Goal: Task Accomplishment & Management: Use online tool/utility

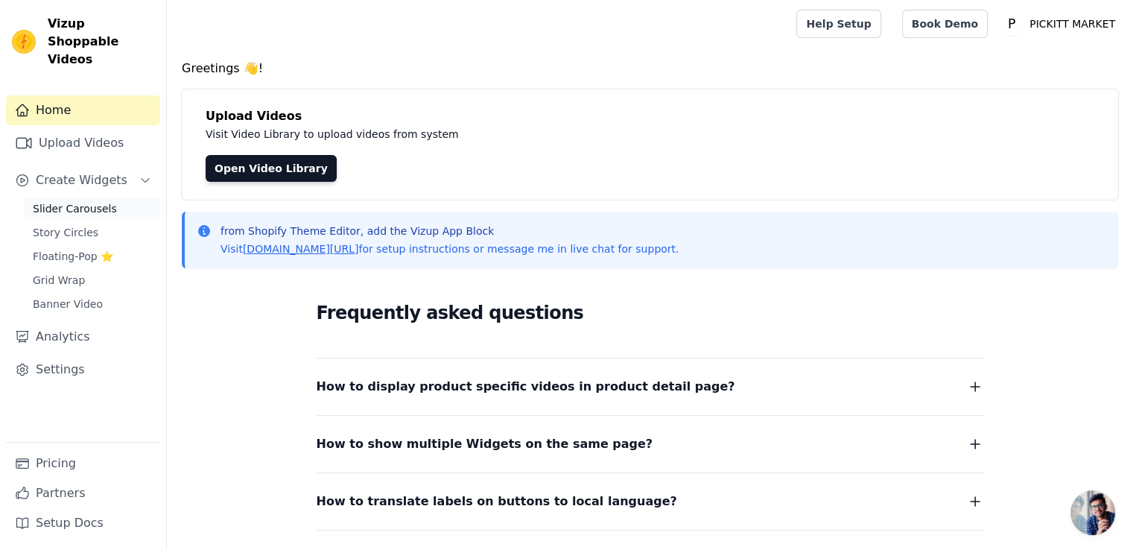
click at [88, 201] on span "Slider Carousels" at bounding box center [75, 208] width 84 height 15
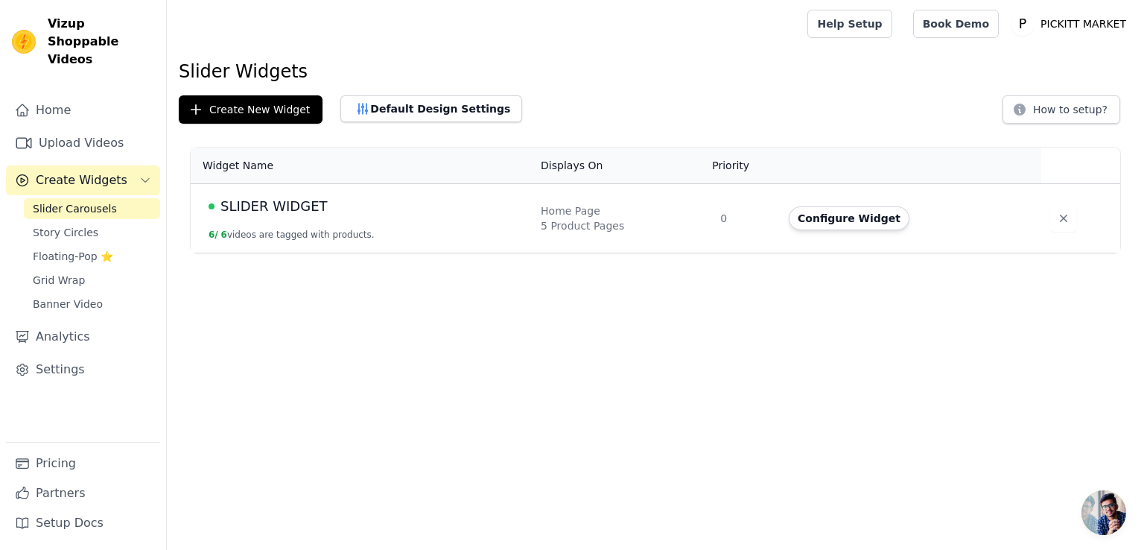
click at [287, 226] on td "SLIDER WIDGET 6 / 6 videos are tagged with products." at bounding box center [361, 218] width 341 height 69
click at [807, 218] on button "Configure Widget" at bounding box center [849, 218] width 121 height 24
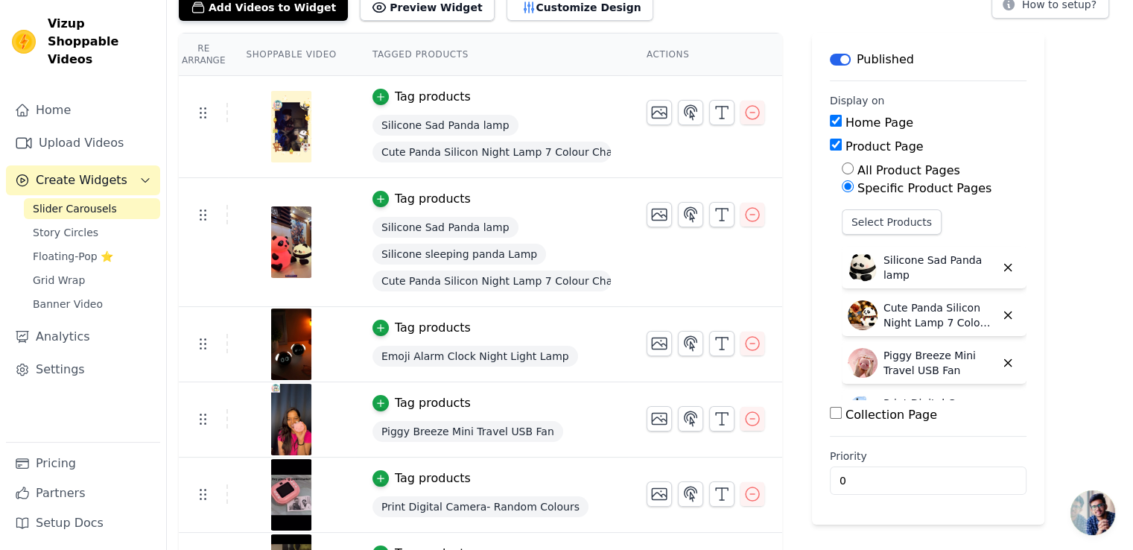
scroll to position [159, 0]
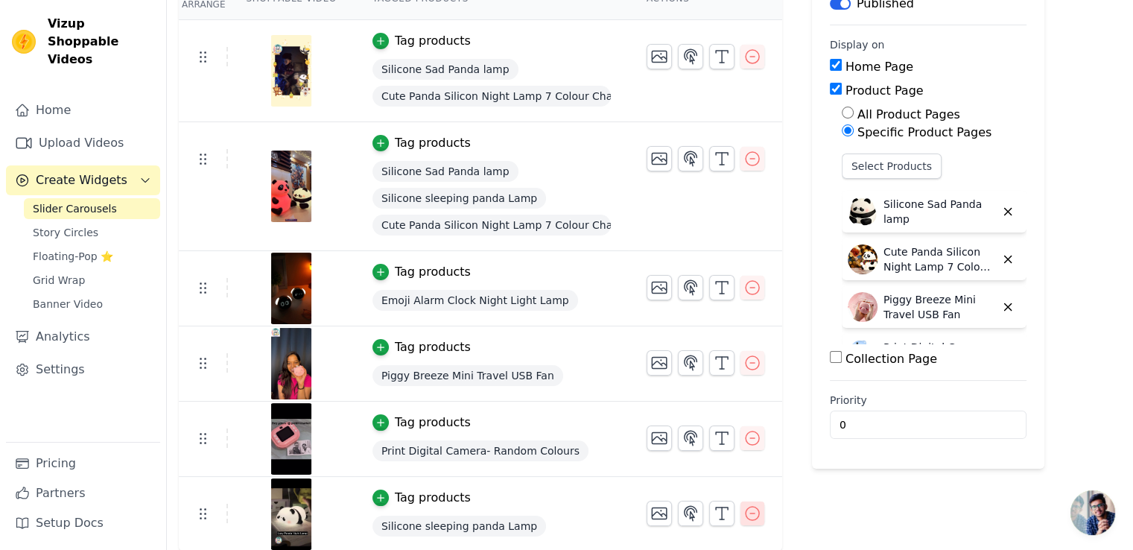
click at [743, 515] on icon "button" at bounding box center [752, 513] width 18 height 18
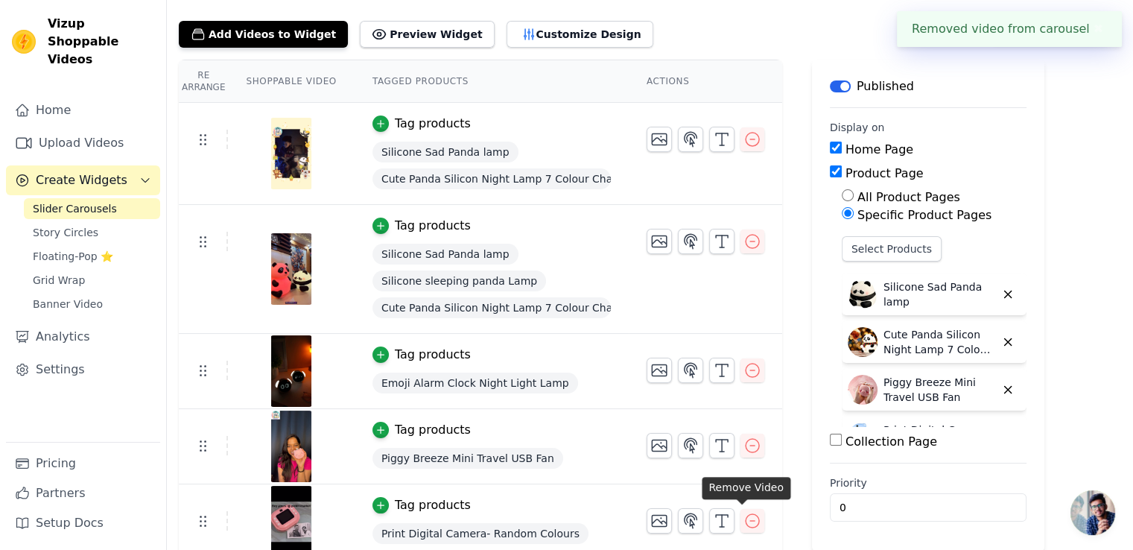
scroll to position [84, 0]
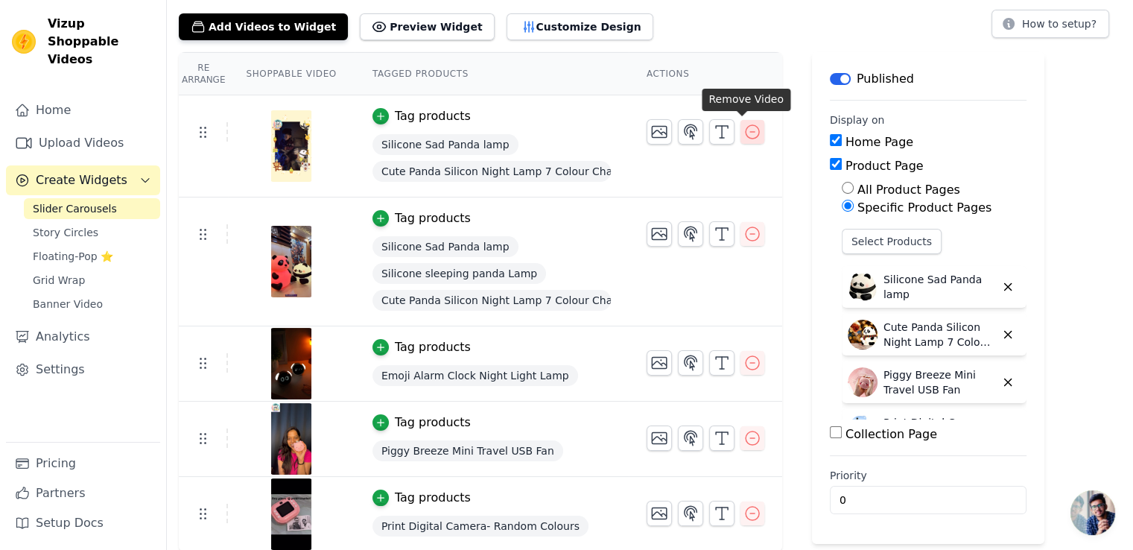
click at [743, 136] on icon "button" at bounding box center [752, 132] width 18 height 18
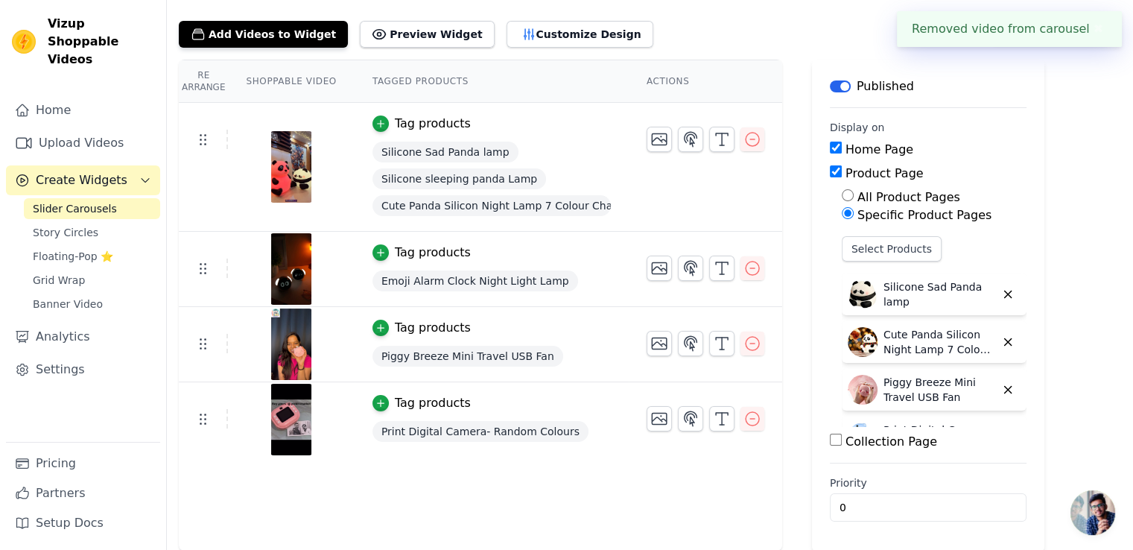
scroll to position [0, 0]
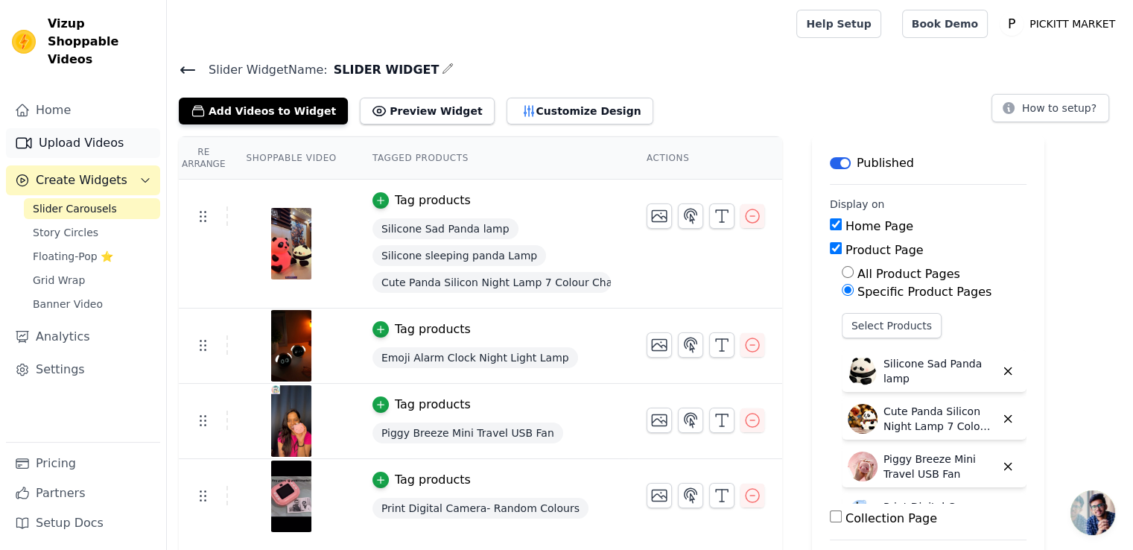
click at [104, 128] on link "Upload Videos" at bounding box center [83, 143] width 154 height 30
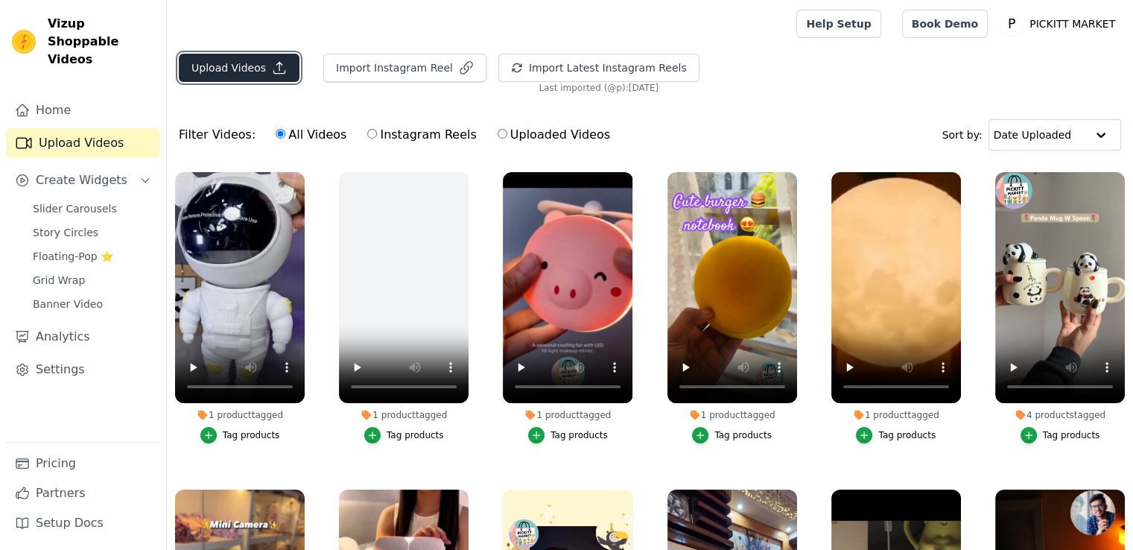
click at [238, 73] on button "Upload Videos" at bounding box center [239, 68] width 121 height 28
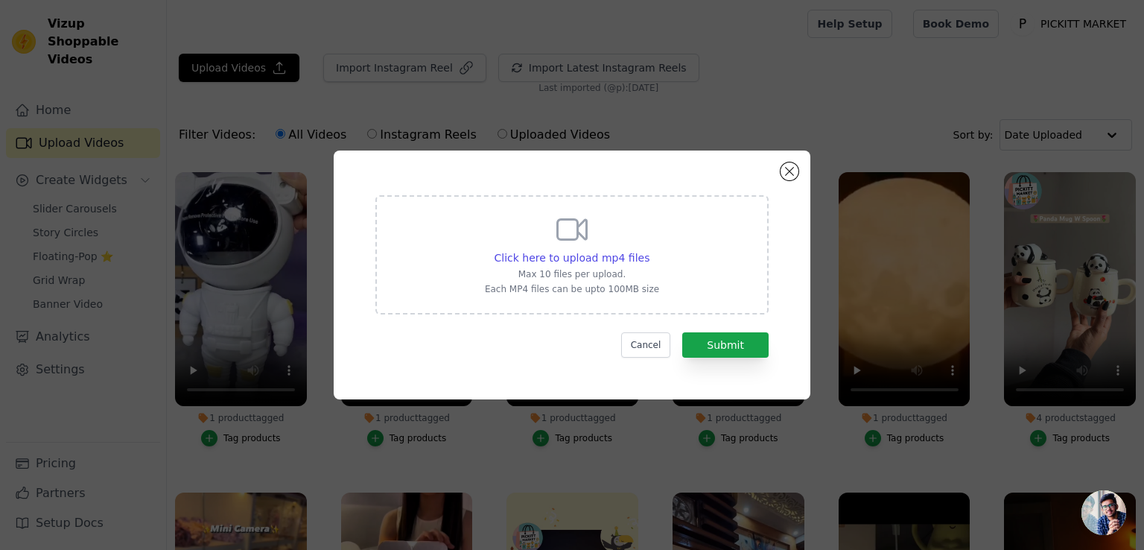
click at [605, 272] on p "Max 10 files per upload." at bounding box center [572, 274] width 174 height 12
click at [649, 250] on input "Click here to upload mp4 files Max 10 files per upload. Each MP4 files can be u…" at bounding box center [649, 250] width 1 height 1
type input "C:\fakepath\WhatsApp Video 2025-09-03 at 4.17.17 PM.mp4"
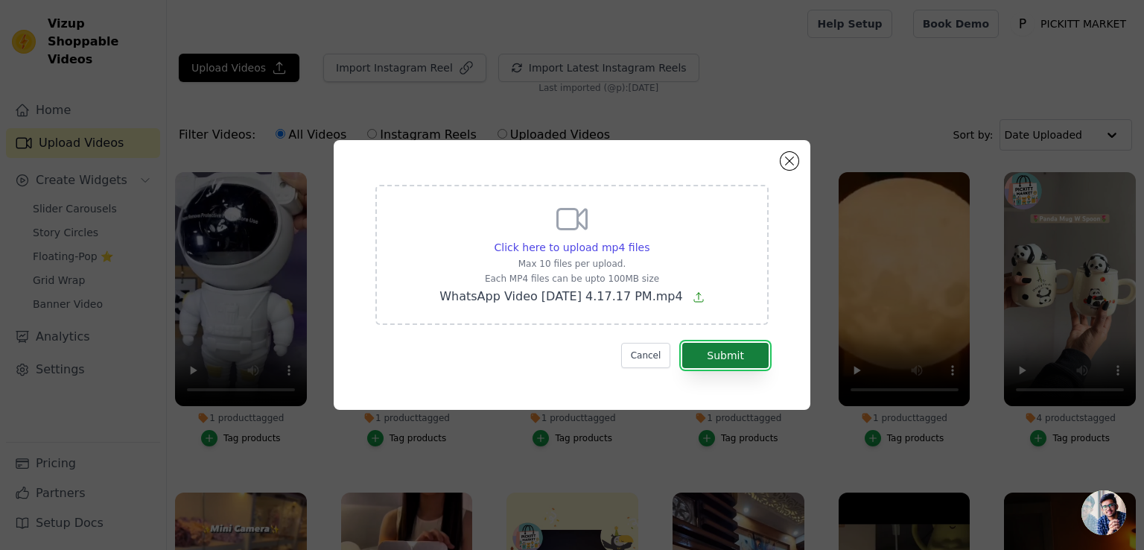
click at [728, 357] on button "Submit" at bounding box center [725, 355] width 86 height 25
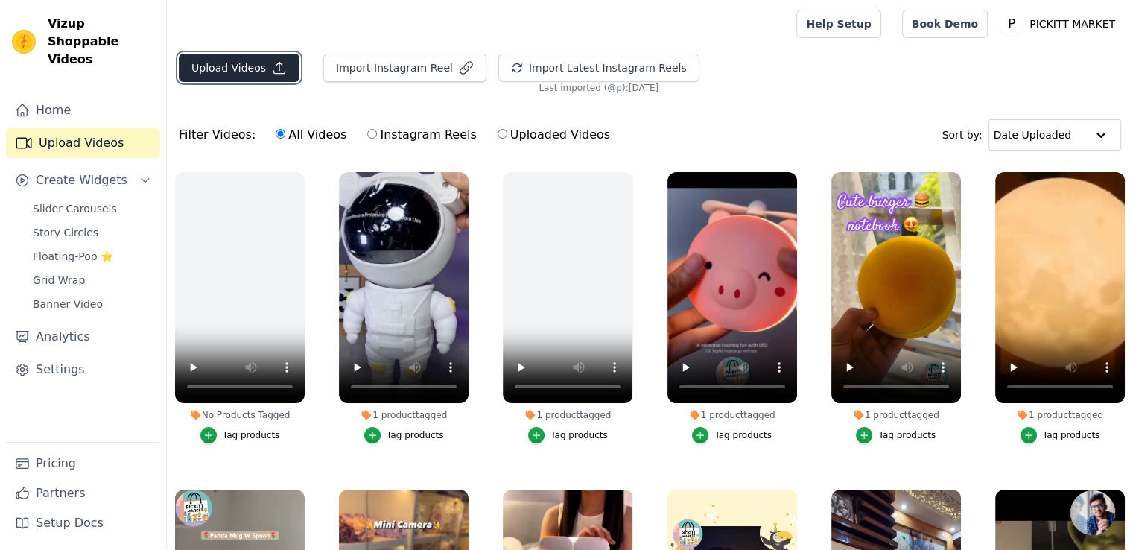
click at [254, 61] on button "Upload Videos" at bounding box center [239, 68] width 121 height 28
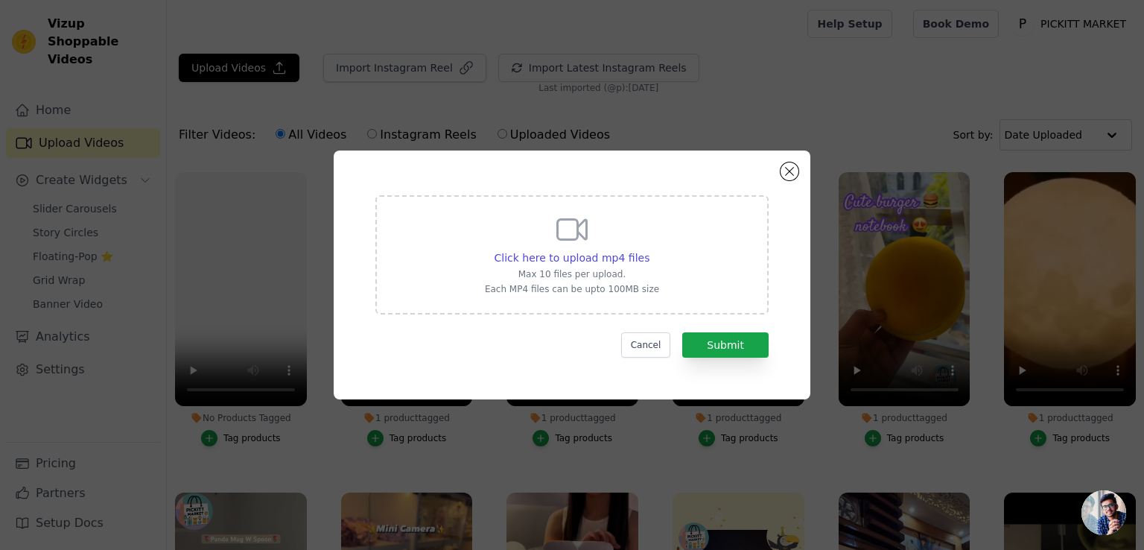
click at [641, 275] on p "Max 10 files per upload." at bounding box center [572, 274] width 174 height 12
click at [649, 250] on input "Click here to upload mp4 files Max 10 files per upload. Each MP4 files can be u…" at bounding box center [649, 250] width 1 height 1
type input "C:\fakepath\WhatsApp Video [DATE] 4.17.03 PM.mp4"
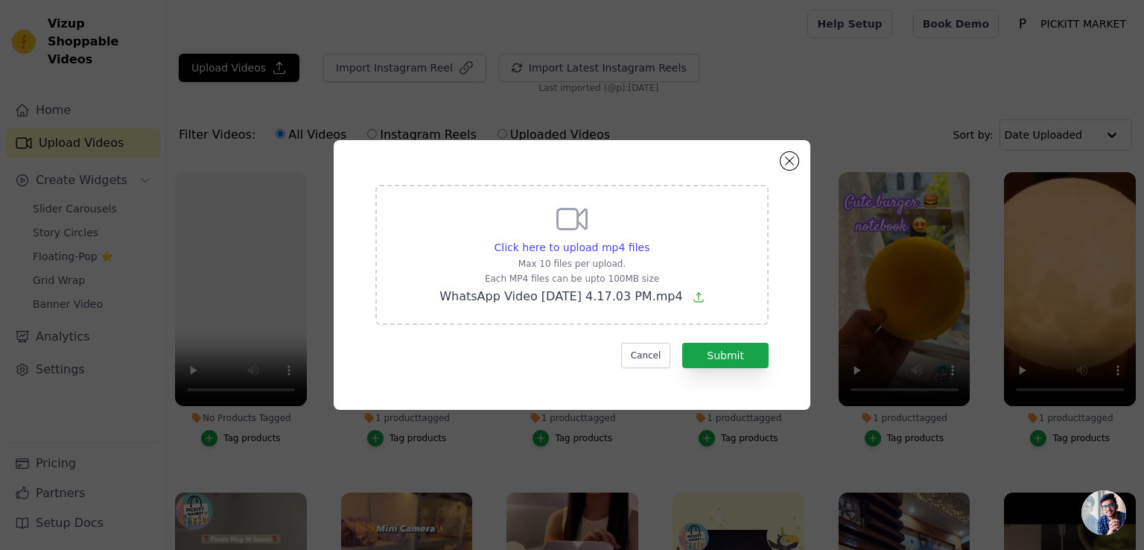
click at [737, 368] on div "Click here to upload mp4 files Max 10 files per upload. Each MP4 files can be u…" at bounding box center [572, 275] width 423 height 216
click at [731, 352] on button "Submit" at bounding box center [725, 355] width 86 height 25
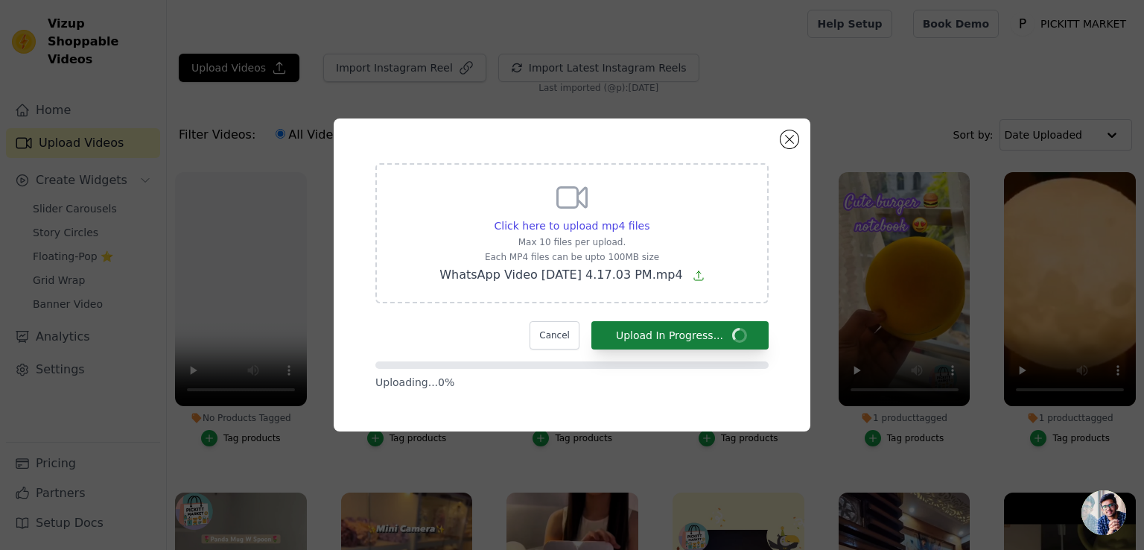
click at [731, 352] on form "Click here to upload mp4 files Max 10 files per upload. Each MP4 files can be u…" at bounding box center [571, 276] width 393 height 226
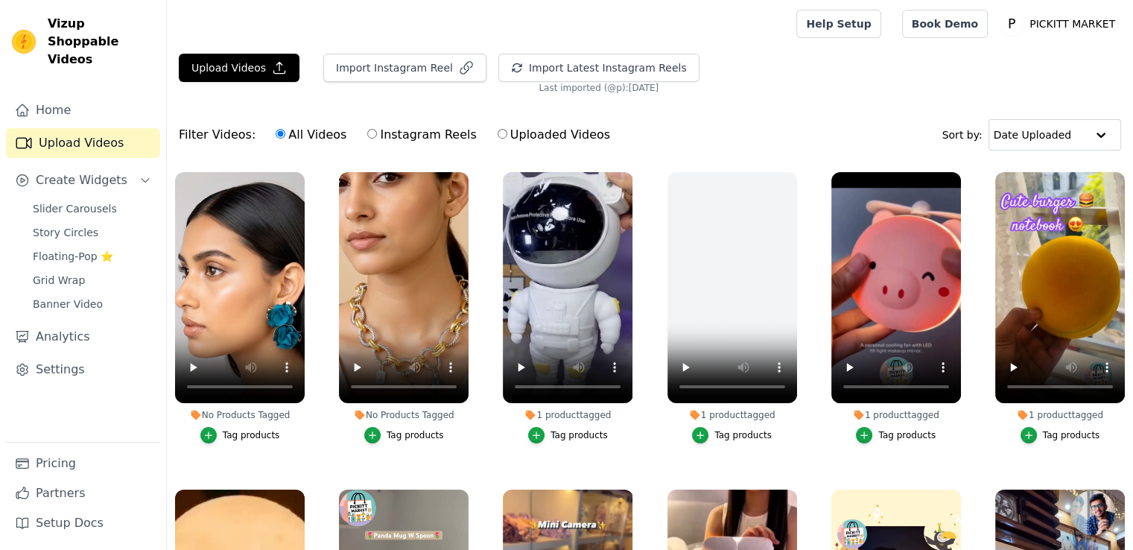
click at [255, 429] on div "Tag products" at bounding box center [251, 435] width 57 height 12
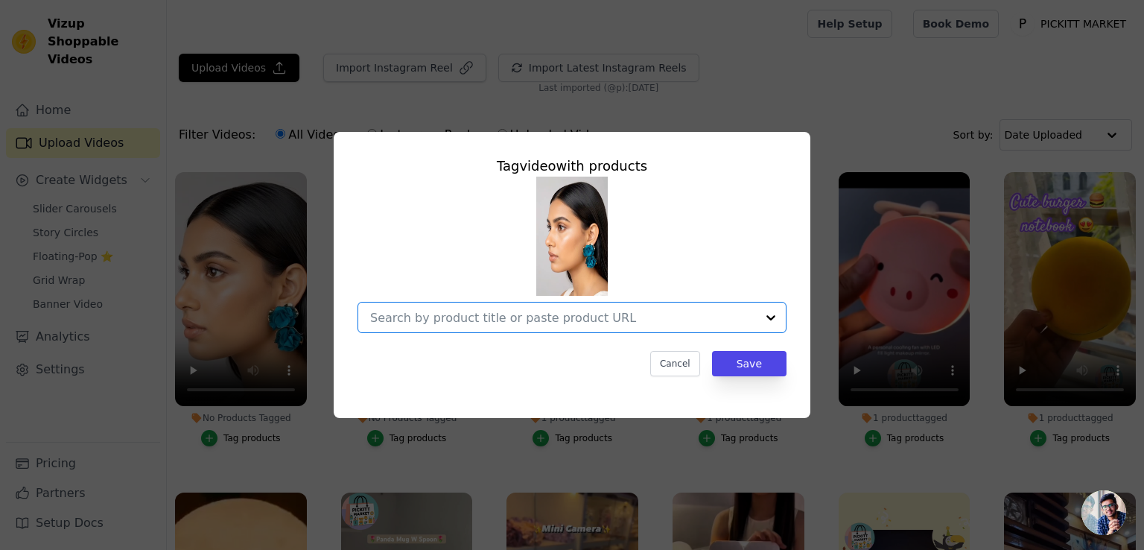
click at [484, 312] on input "No Products Tagged Tag video with products Option undefined, selected. Select i…" at bounding box center [563, 318] width 386 height 14
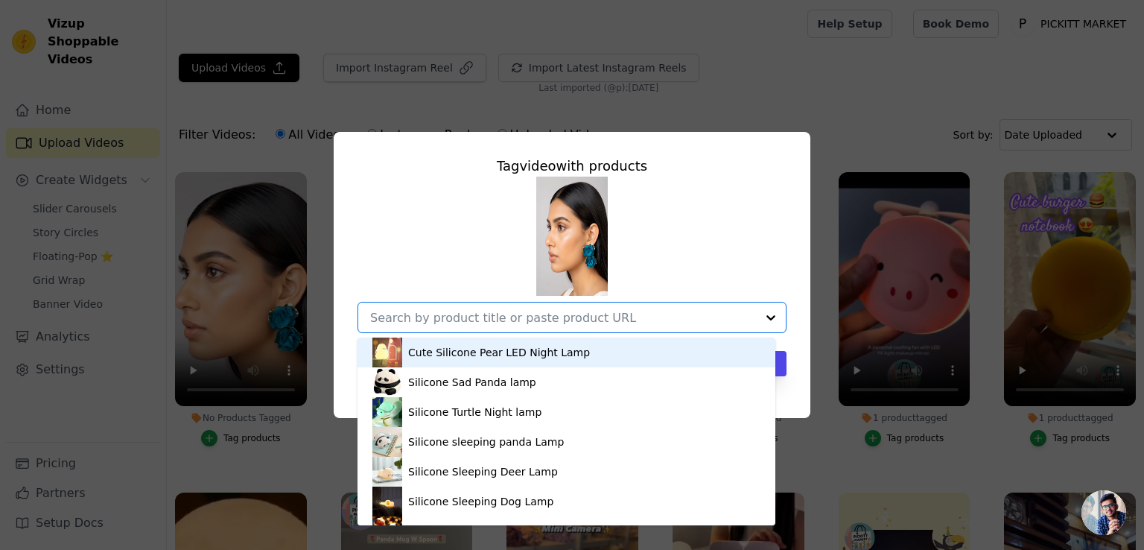
type input "N"
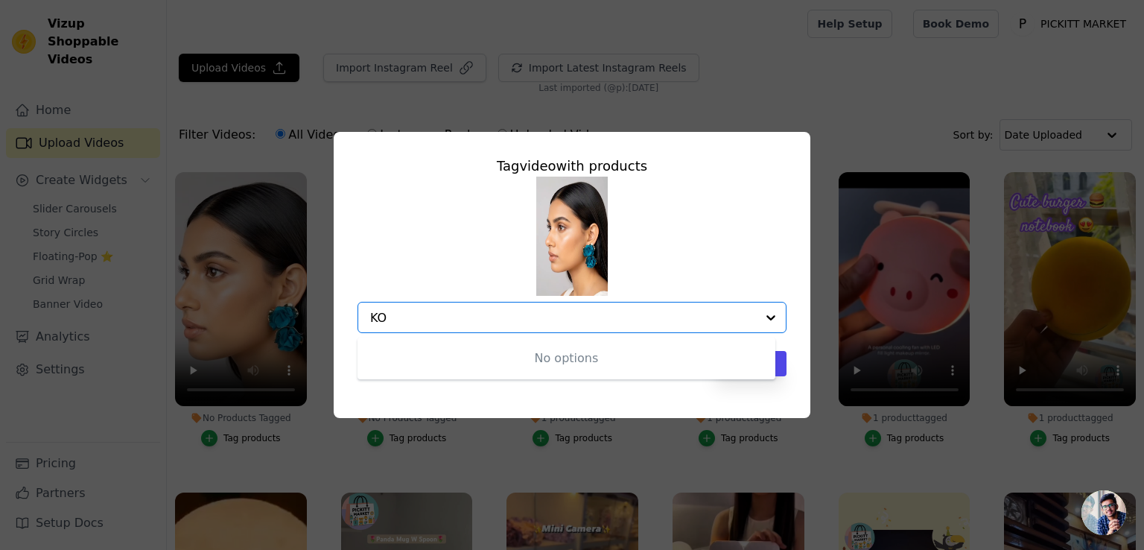
type input "K"
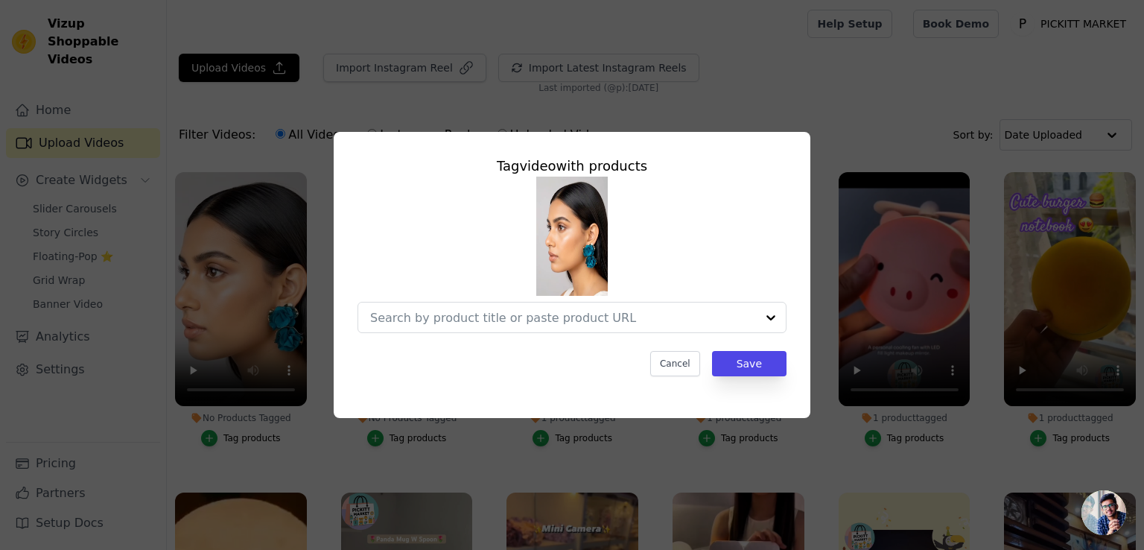
click at [286, 472] on div "Tag video with products Cancel Save" at bounding box center [572, 275] width 1144 height 550
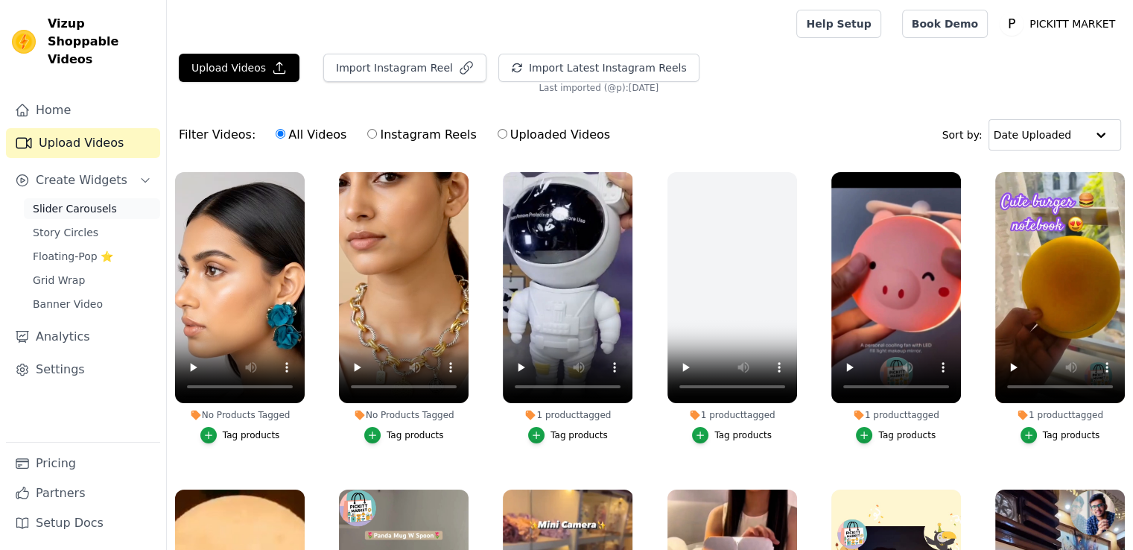
click at [104, 201] on span "Slider Carousels" at bounding box center [75, 208] width 84 height 15
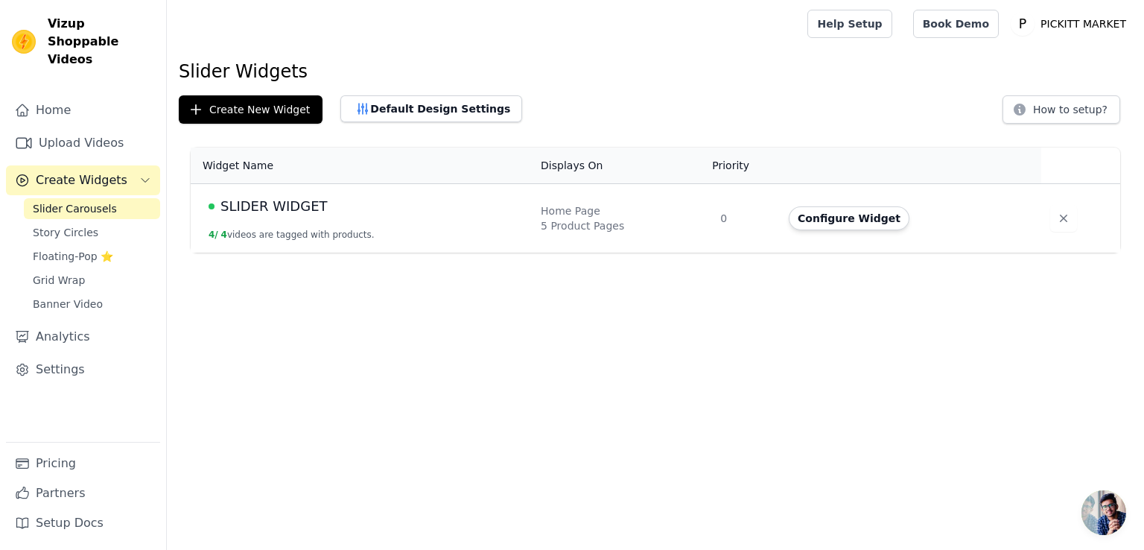
click at [291, 226] on td "SLIDER WIDGET 4 / 4 videos are tagged with products." at bounding box center [361, 218] width 341 height 69
click at [822, 213] on button "Configure Widget" at bounding box center [849, 218] width 121 height 24
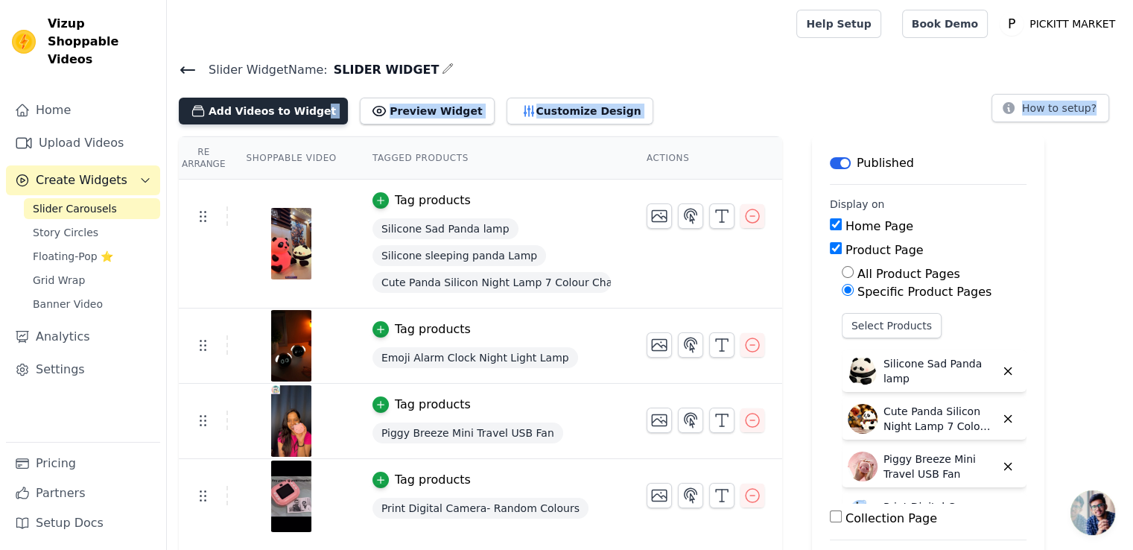
drag, startPoint x: 295, startPoint y: 124, endPoint x: 294, endPoint y: 114, distance: 9.7
click at [294, 114] on div "Slider Widget Name: SLIDER WIDGET Add Videos to Widget Preview Widget Customize…" at bounding box center [650, 344] width 966 height 568
click at [294, 114] on button "Add Videos to Widget" at bounding box center [263, 111] width 169 height 27
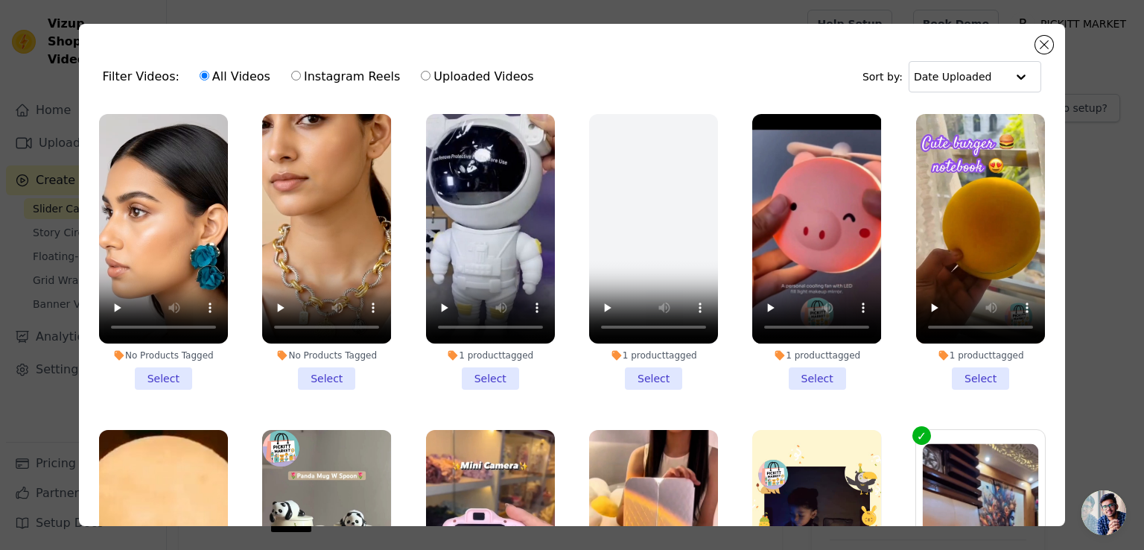
click at [169, 369] on li "No Products Tagged Select" at bounding box center [163, 252] width 129 height 276
click at [0, 0] on input "No Products Tagged Select" at bounding box center [0, 0] width 0 height 0
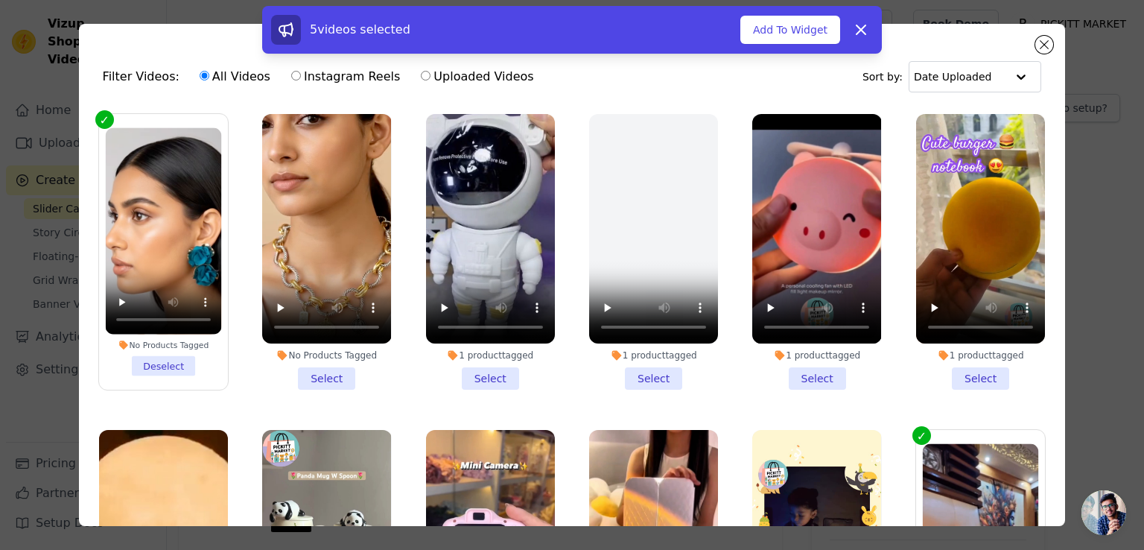
click at [320, 384] on div "No Products Tagged Select" at bounding box center [326, 252] width 145 height 292
click at [324, 378] on li "No Products Tagged Select" at bounding box center [326, 252] width 129 height 276
click at [0, 0] on input "No Products Tagged Select" at bounding box center [0, 0] width 0 height 0
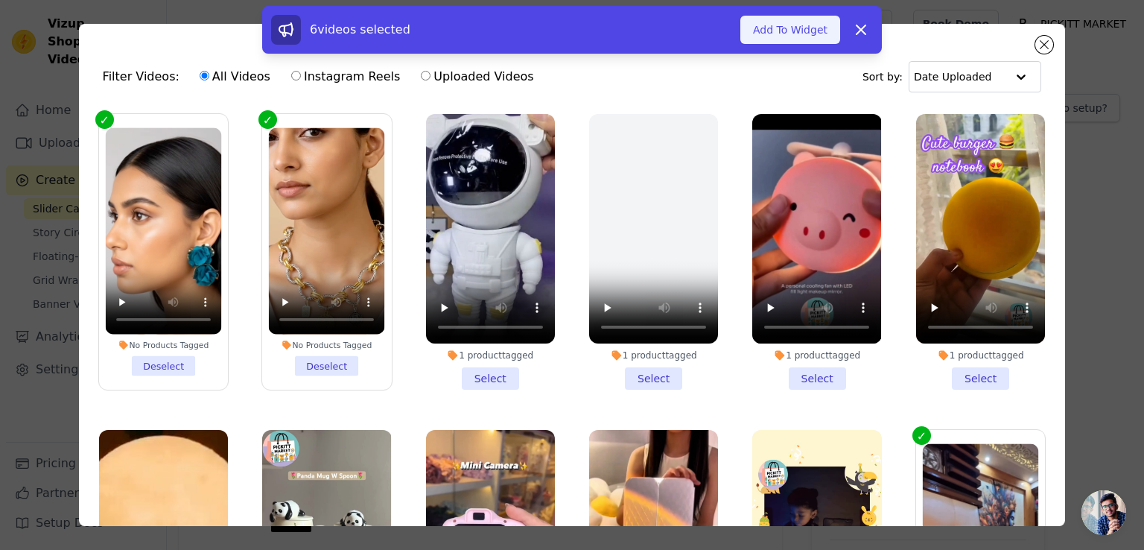
click at [782, 25] on button "Add To Widget" at bounding box center [790, 30] width 100 height 28
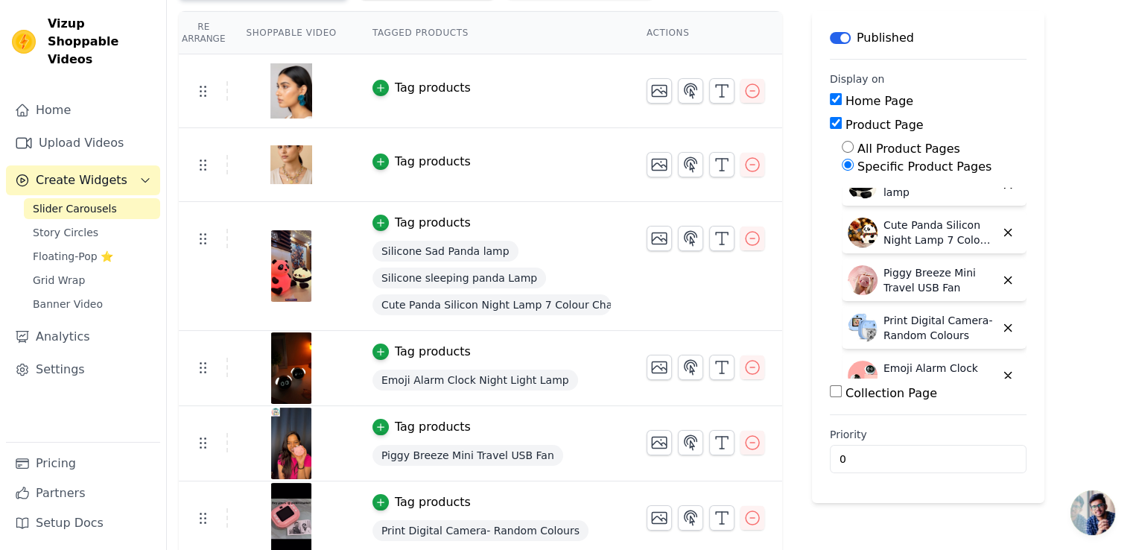
scroll to position [130, 0]
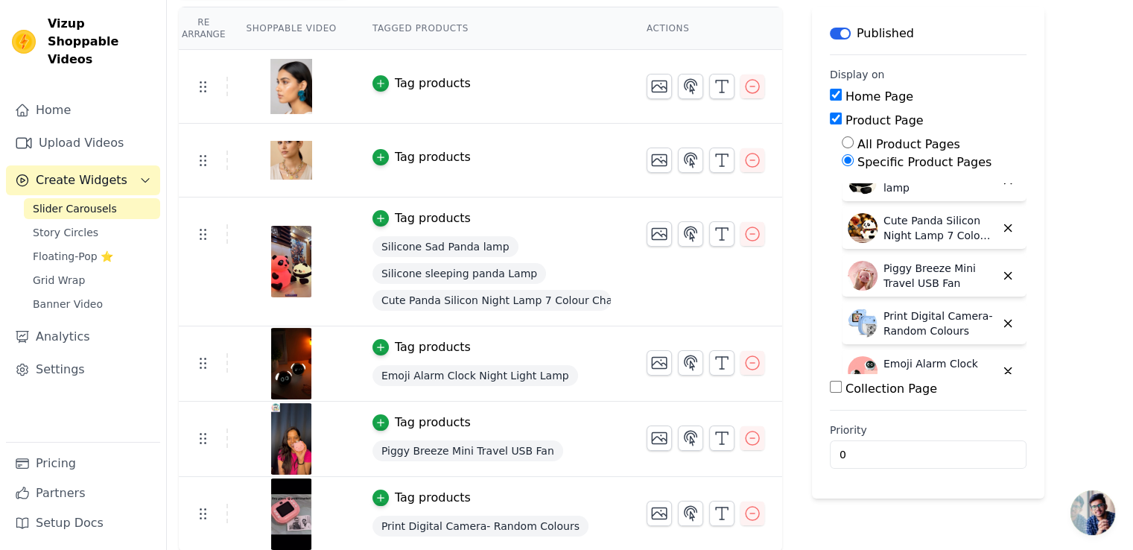
click at [845, 136] on div "All Product Pages" at bounding box center [934, 145] width 185 height 18
click at [842, 139] on input "All Product Pages" at bounding box center [848, 142] width 12 height 12
radio input "true"
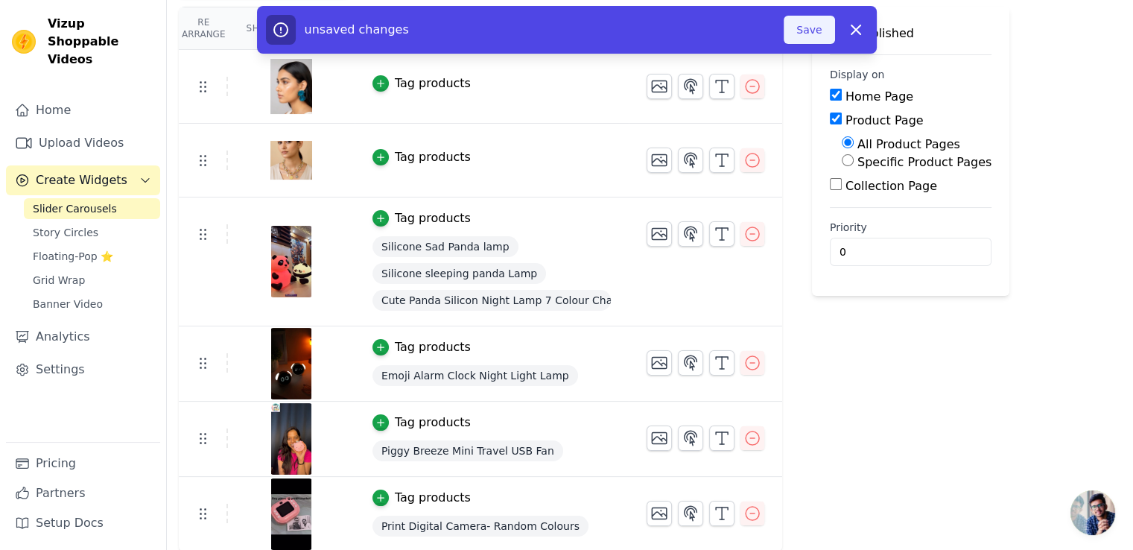
click at [802, 37] on button "Save" at bounding box center [809, 30] width 51 height 28
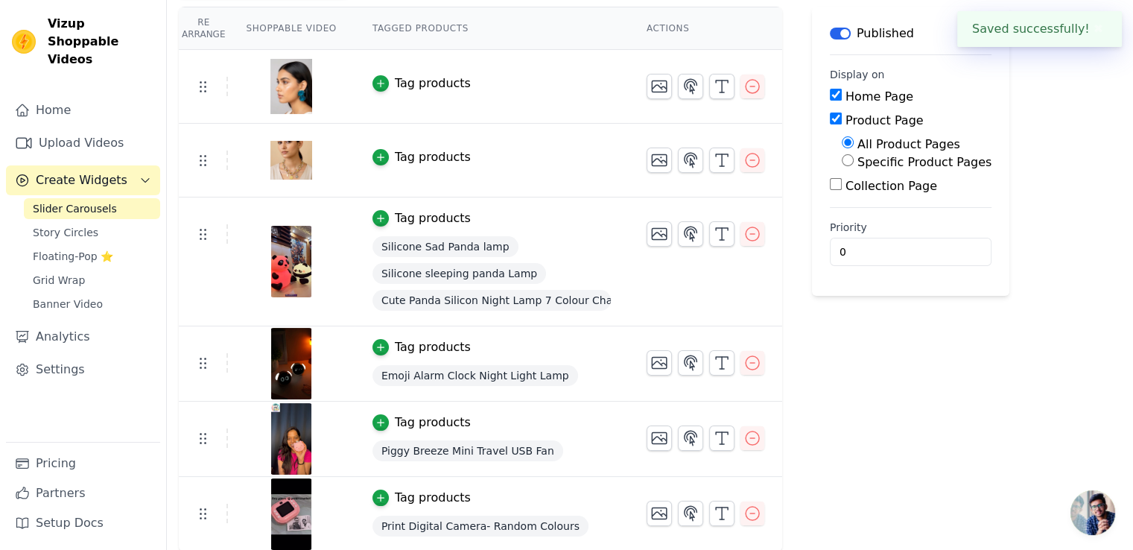
click at [830, 180] on input "Collection Page" at bounding box center [836, 184] width 12 height 12
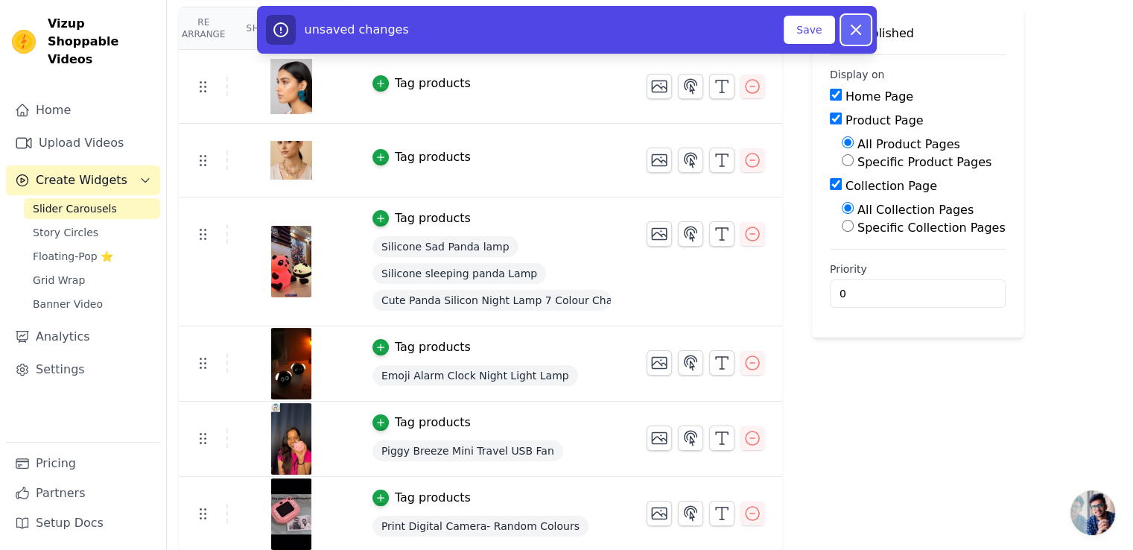
click at [856, 31] on icon "button" at bounding box center [855, 29] width 9 height 9
checkbox input "false"
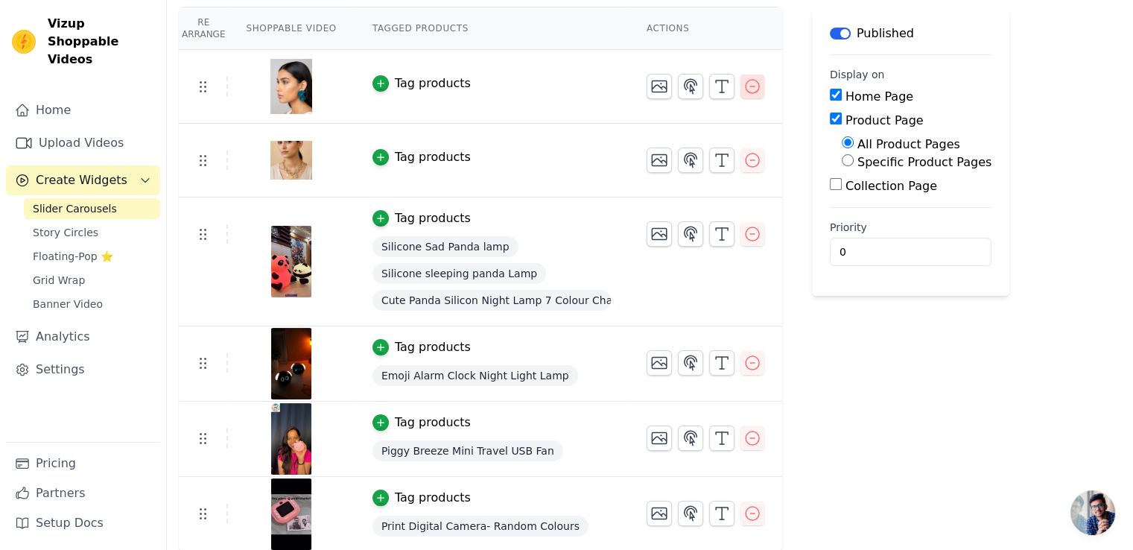
click at [743, 84] on icon "button" at bounding box center [752, 86] width 18 height 18
click at [743, 81] on icon "button" at bounding box center [752, 86] width 18 height 18
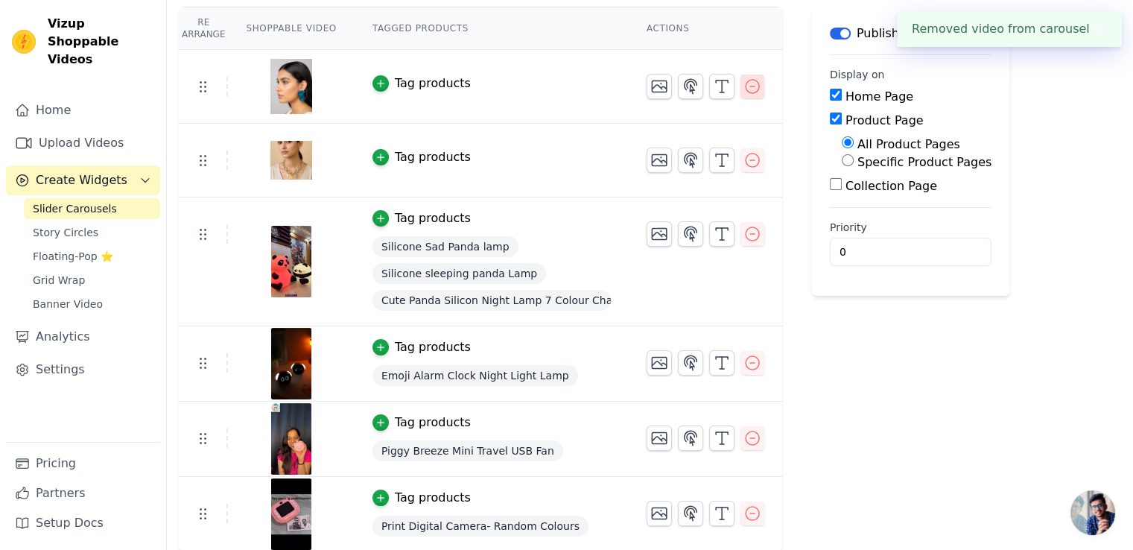
scroll to position [0, 0]
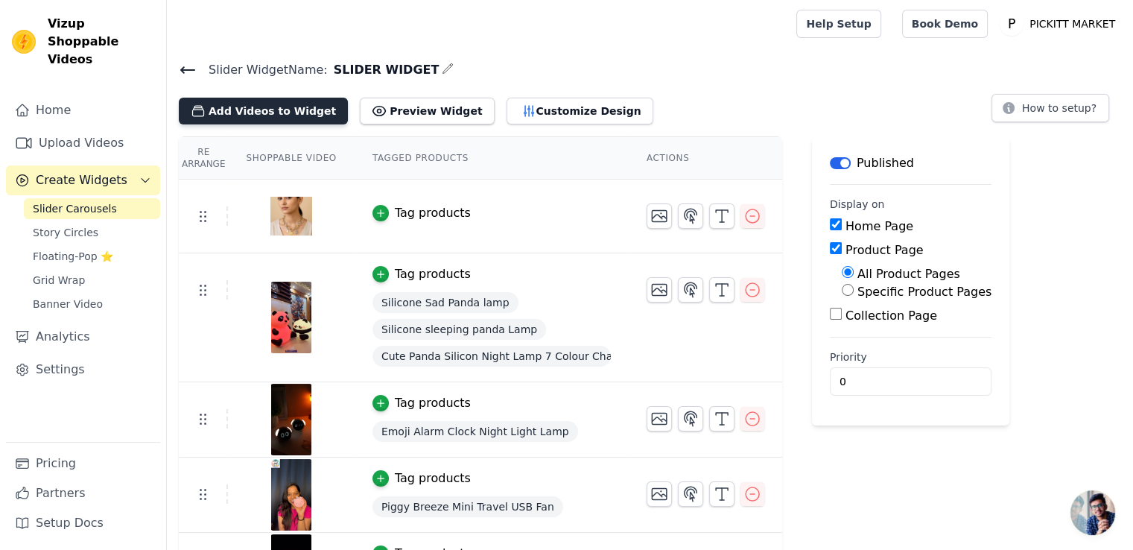
click at [237, 101] on button "Add Videos to Widget" at bounding box center [263, 111] width 169 height 27
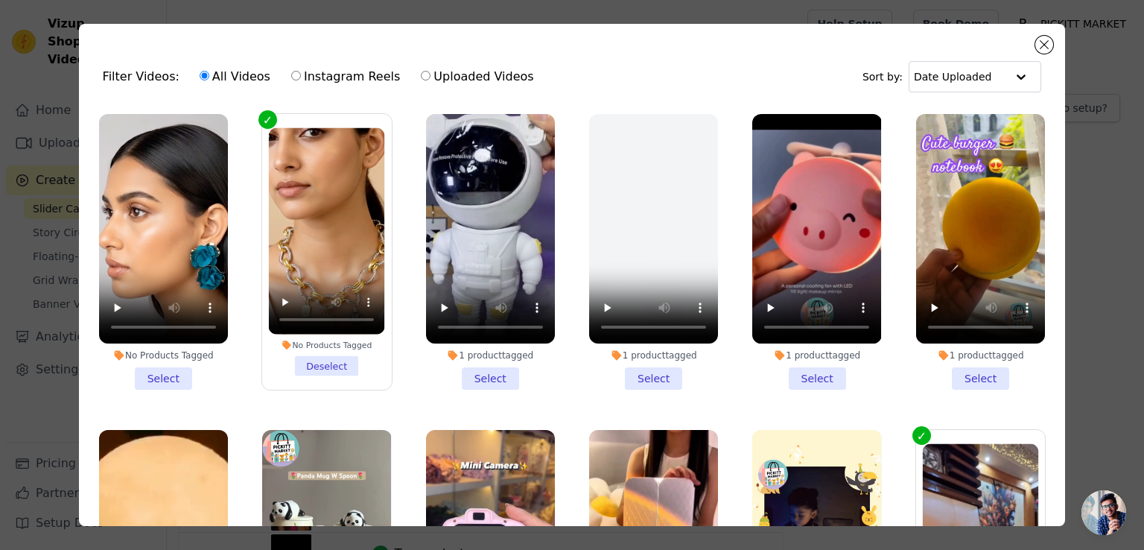
click at [155, 358] on li "No Products Tagged Select" at bounding box center [163, 252] width 129 height 276
click at [0, 0] on input "No Products Tagged Select" at bounding box center [0, 0] width 0 height 0
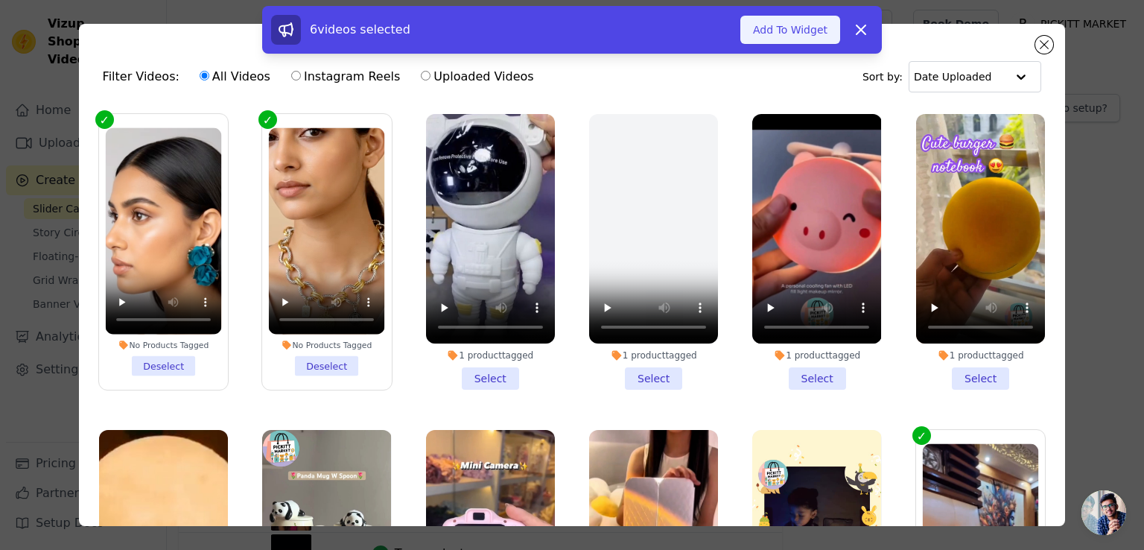
click at [766, 30] on button "Add To Widget" at bounding box center [790, 30] width 100 height 28
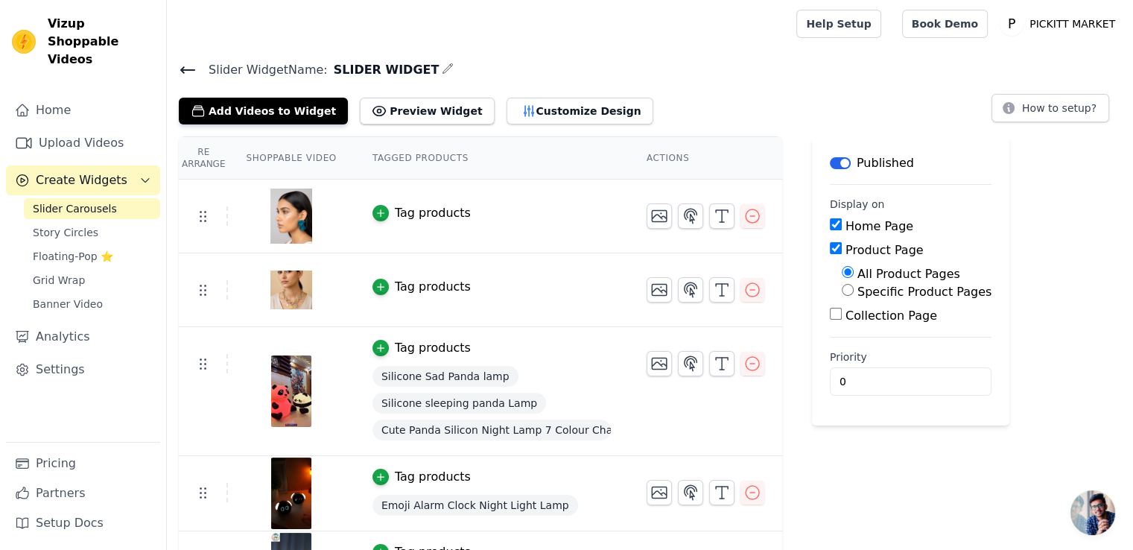
click at [843, 293] on div "Specific Product Pages" at bounding box center [917, 292] width 150 height 18
click at [842, 273] on input "All Product Pages" at bounding box center [848, 272] width 12 height 12
click at [842, 290] on input "Specific Product Pages" at bounding box center [848, 290] width 12 height 12
radio input "true"
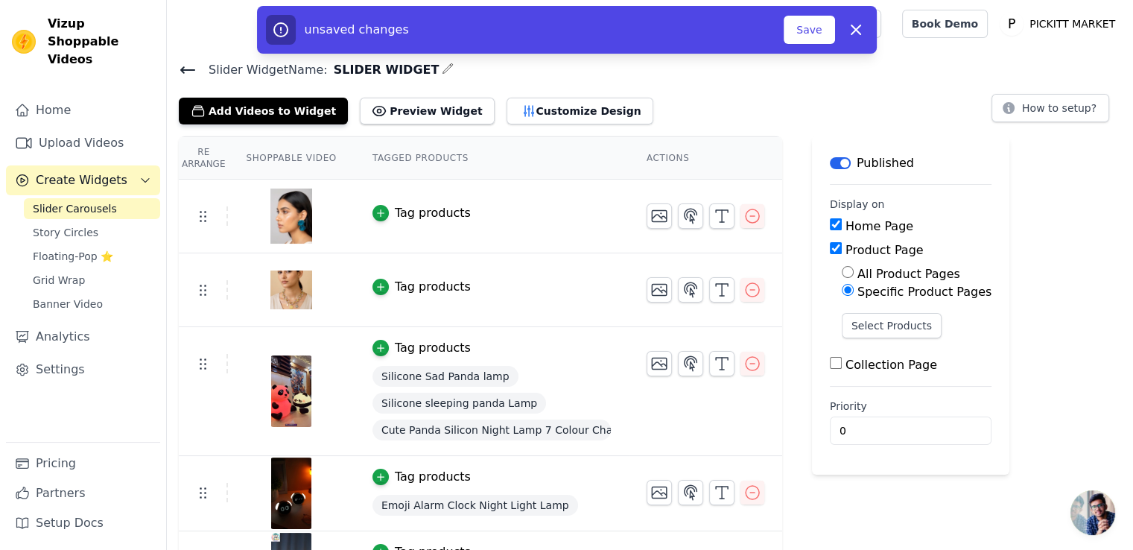
click at [842, 270] on input "All Product Pages" at bounding box center [848, 272] width 12 height 12
radio input "true"
